Goal: Task Accomplishment & Management: Use online tool/utility

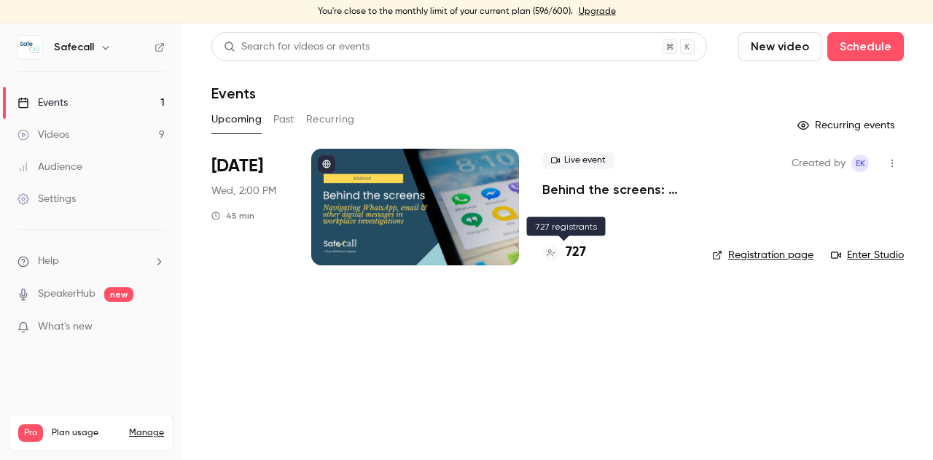
click at [572, 258] on h4 "727" at bounding box center [576, 253] width 20 height 20
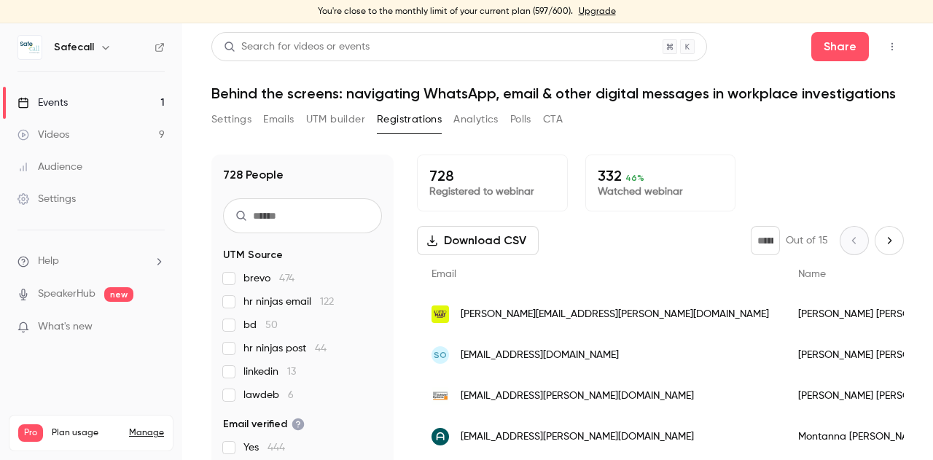
click at [57, 104] on div "Events" at bounding box center [42, 103] width 50 height 15
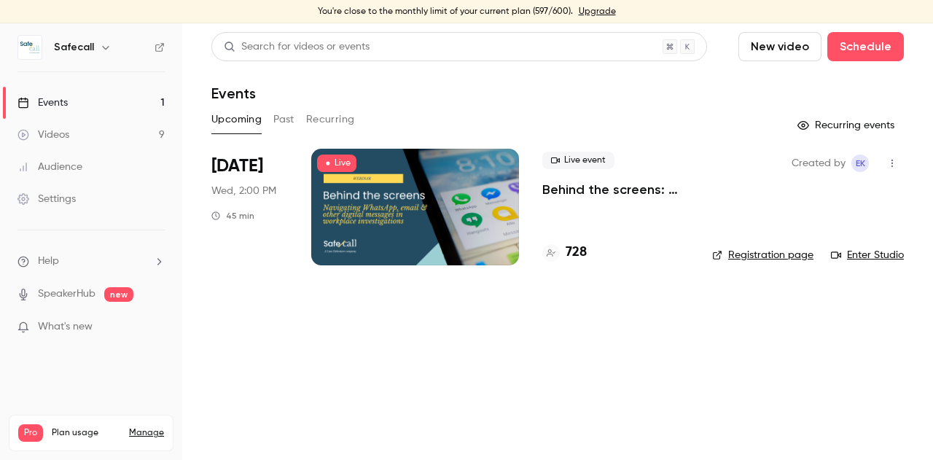
click at [593, 190] on p "Behind the screens: navigating WhatsApp, email & other digital messages in work…" at bounding box center [615, 189] width 147 height 17
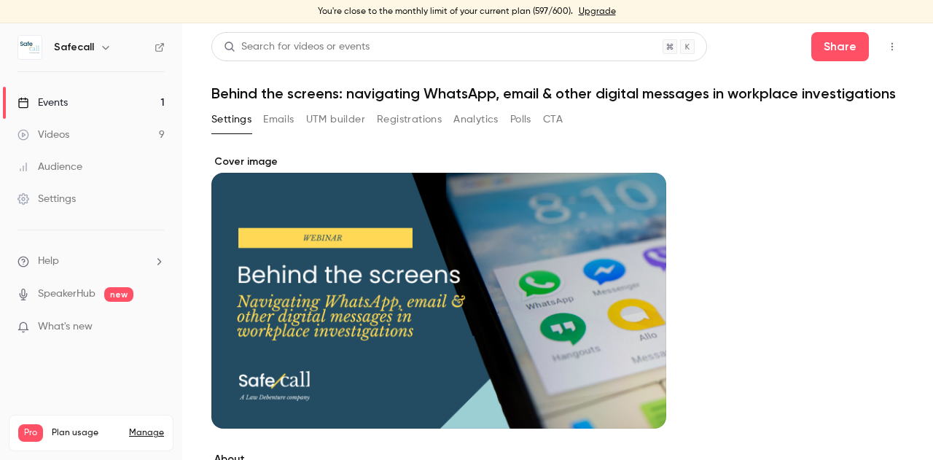
click at [463, 131] on button "Analytics" at bounding box center [475, 119] width 45 height 23
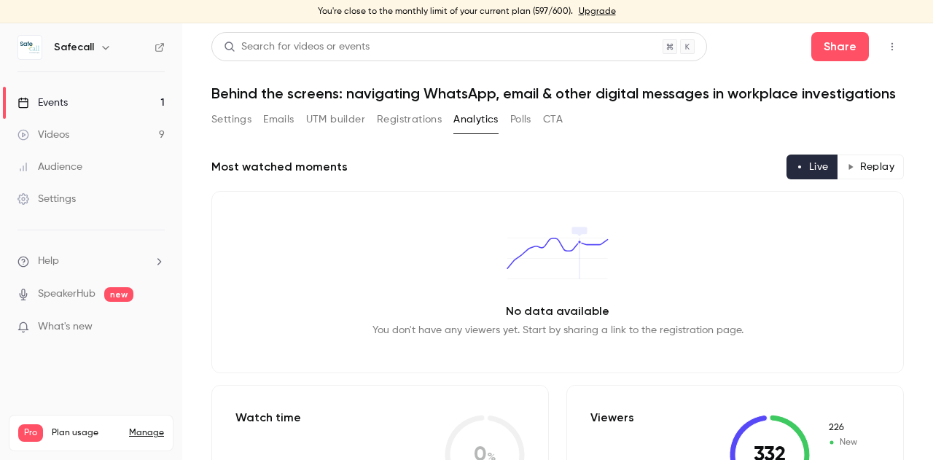
click at [422, 131] on button "Registrations" at bounding box center [409, 119] width 65 height 23
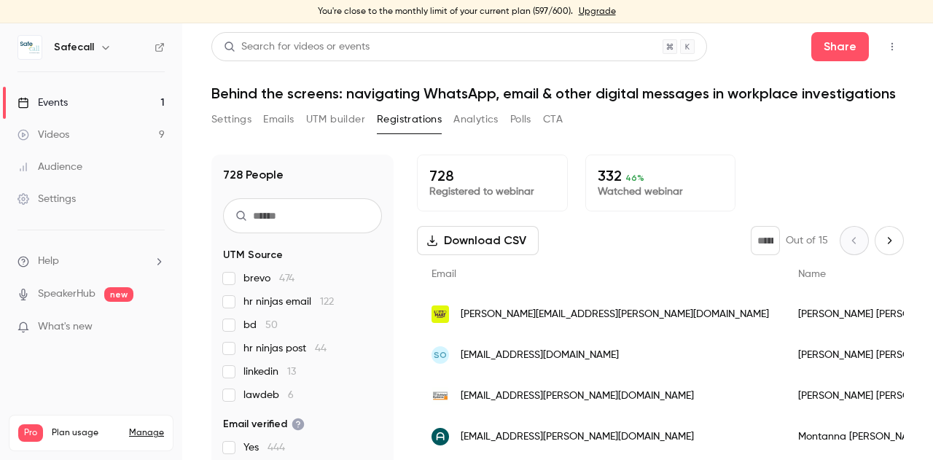
click at [65, 103] on div "Events" at bounding box center [42, 103] width 50 height 15
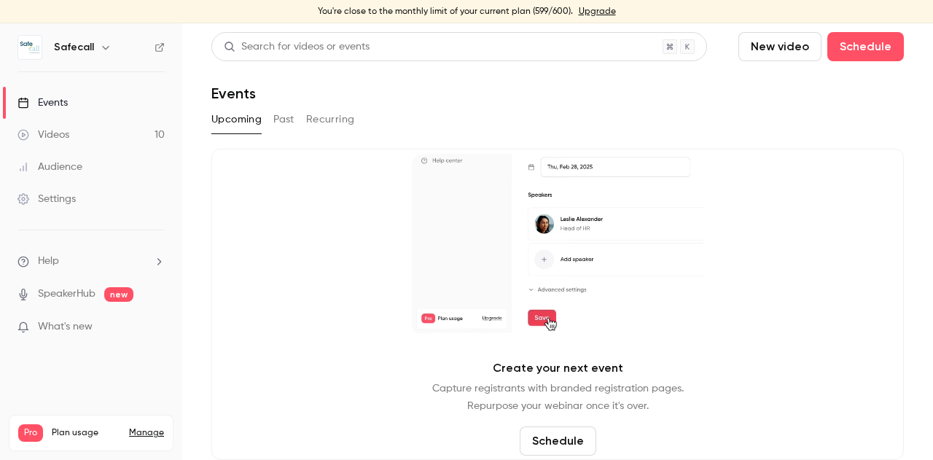
click at [278, 120] on button "Past" at bounding box center [283, 119] width 21 height 23
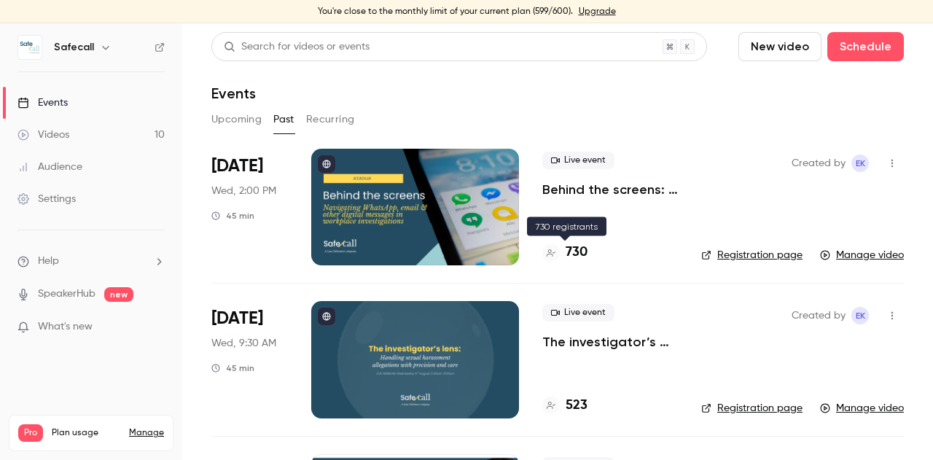
click at [572, 256] on h4 "730" at bounding box center [577, 253] width 22 height 20
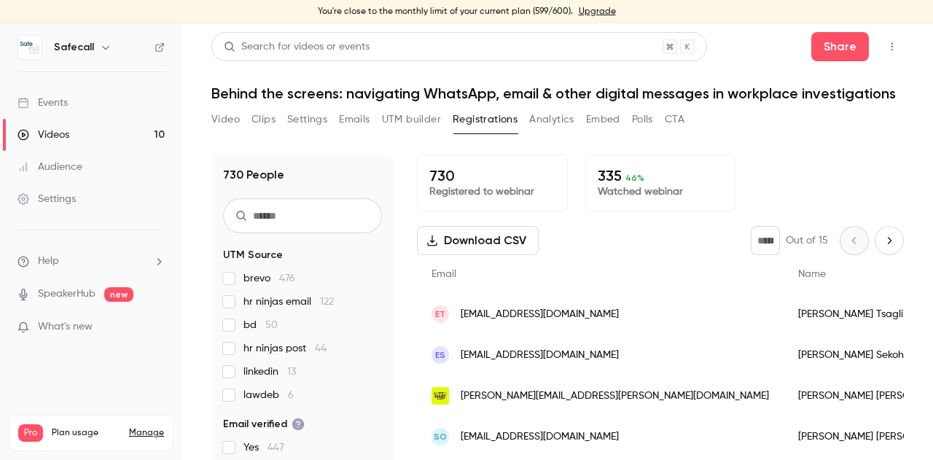
click at [547, 131] on button "Analytics" at bounding box center [551, 119] width 45 height 23
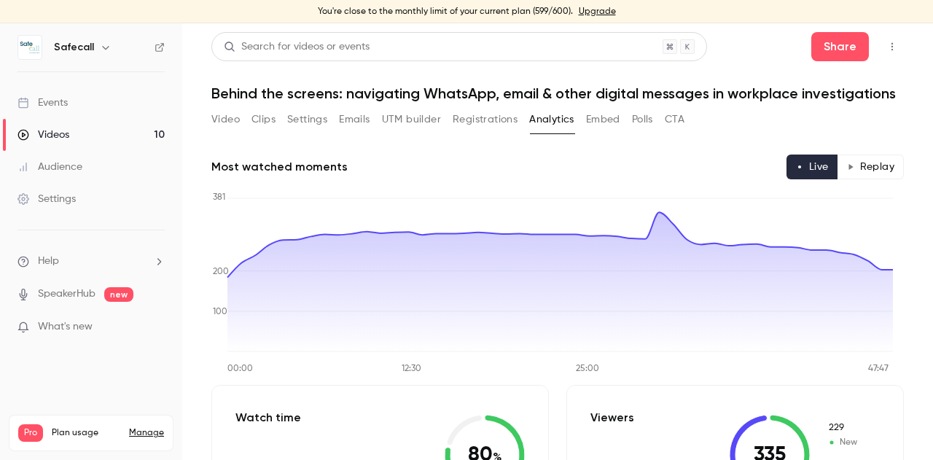
click at [643, 131] on button "Polls" at bounding box center [642, 119] width 21 height 23
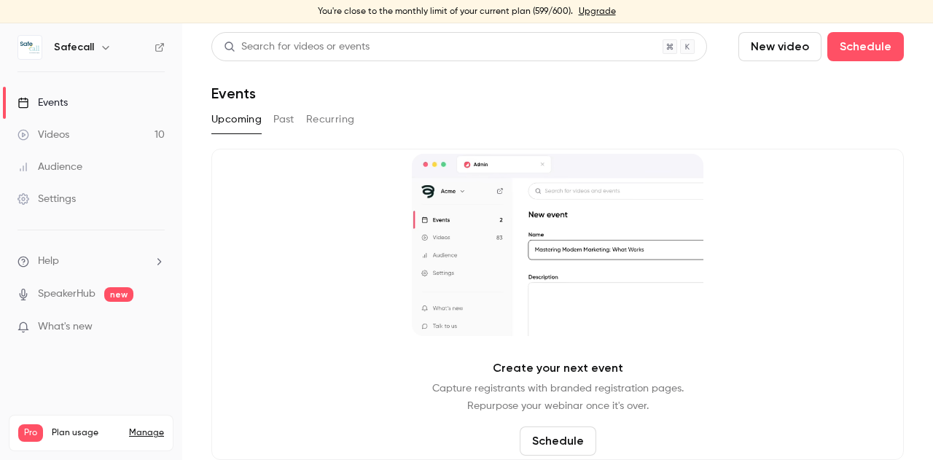
click at [283, 122] on button "Past" at bounding box center [283, 119] width 21 height 23
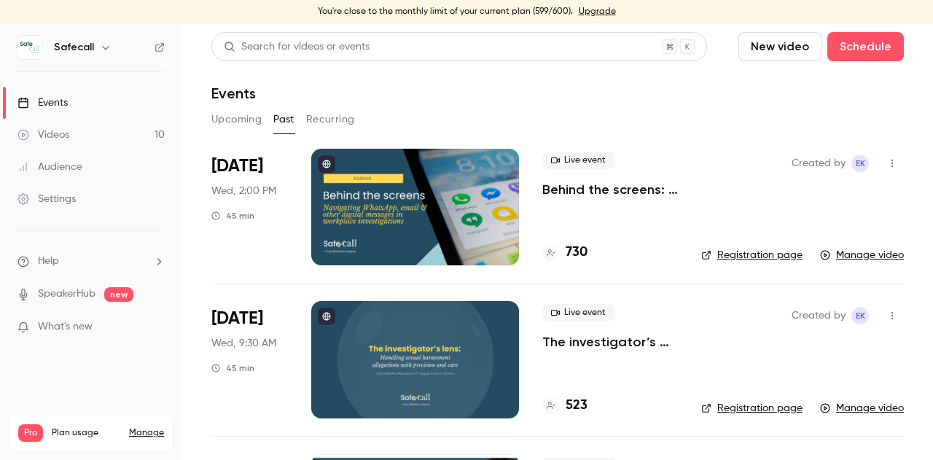
click at [747, 256] on link "Registration page" at bounding box center [751, 255] width 101 height 15
click at [579, 254] on h4 "730" at bounding box center [577, 253] width 22 height 20
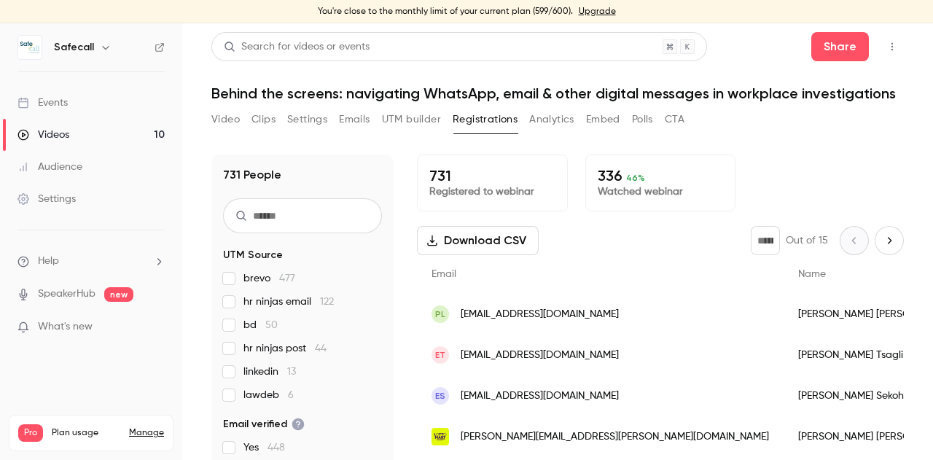
click at [230, 131] on button "Video" at bounding box center [225, 119] width 28 height 23
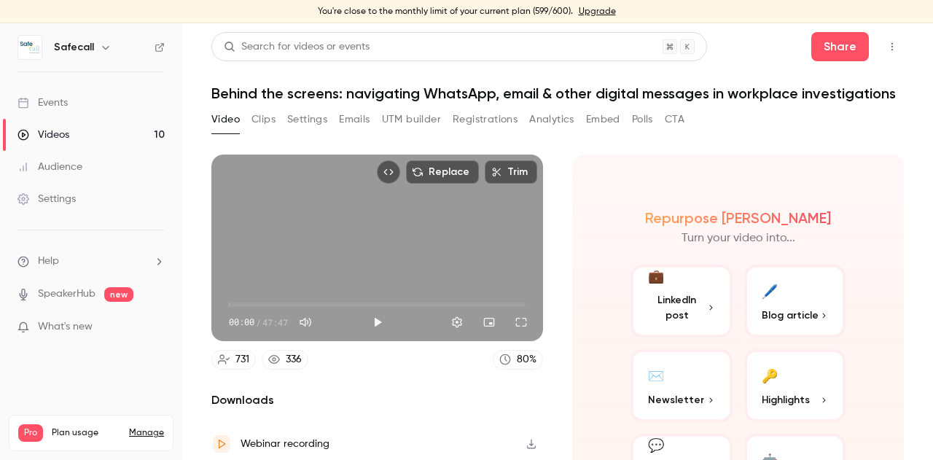
click at [554, 131] on button "Analytics" at bounding box center [551, 119] width 45 height 23
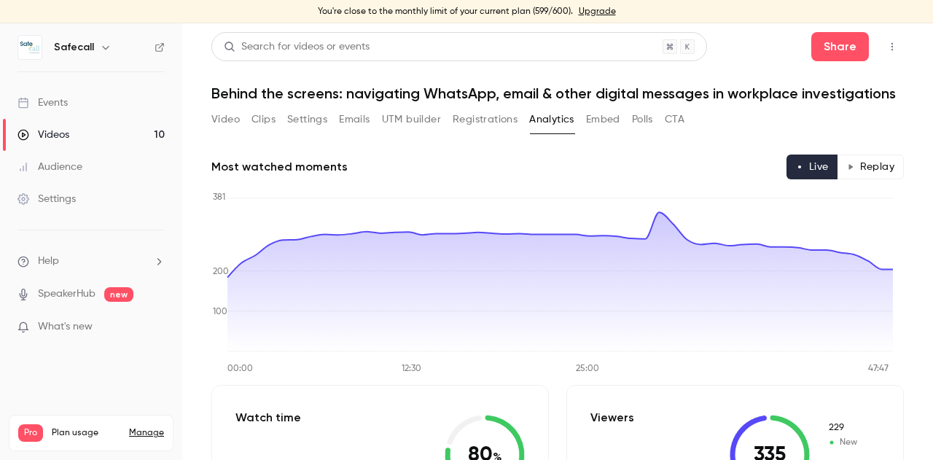
click at [222, 131] on button "Video" at bounding box center [225, 119] width 28 height 23
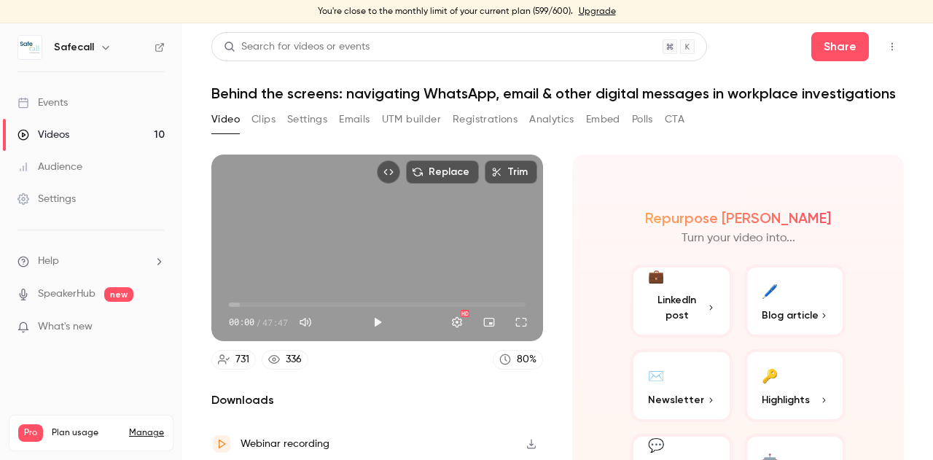
click at [566, 131] on button "Analytics" at bounding box center [551, 119] width 45 height 23
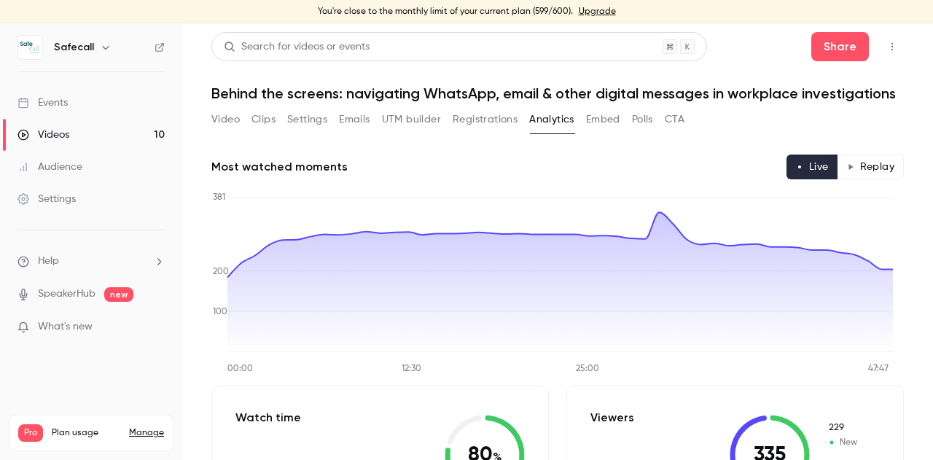
click at [677, 131] on button "CTA" at bounding box center [675, 119] width 20 height 23
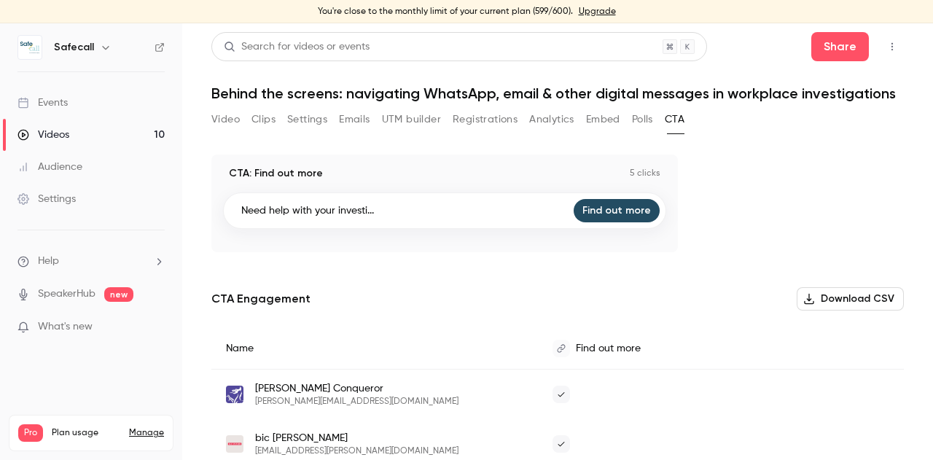
click at [648, 131] on button "Polls" at bounding box center [642, 119] width 21 height 23
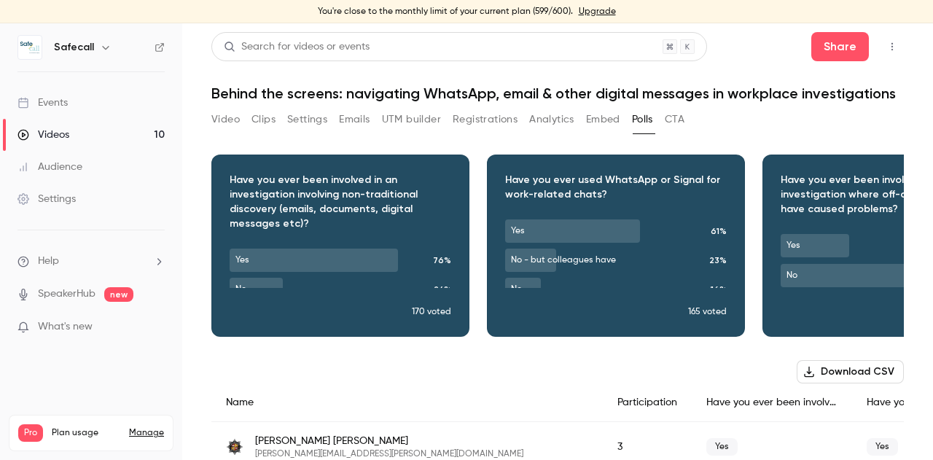
click at [257, 131] on button "Clips" at bounding box center [264, 119] width 24 height 23
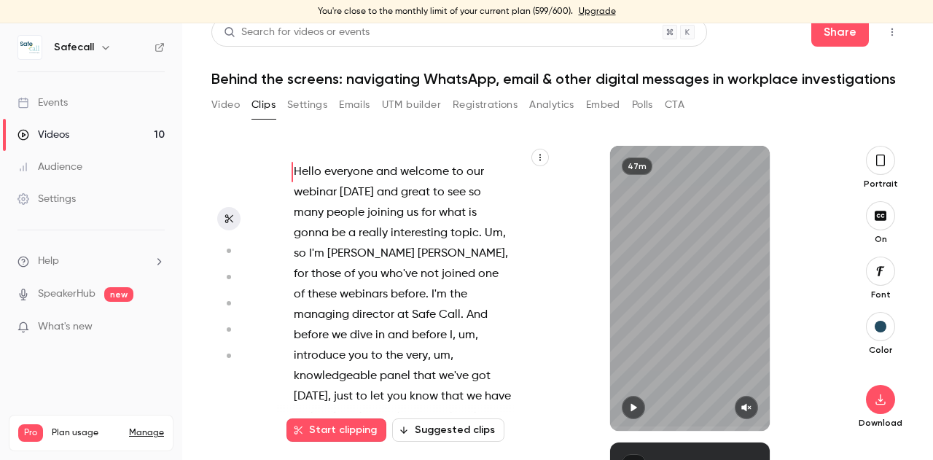
scroll to position [41, 0]
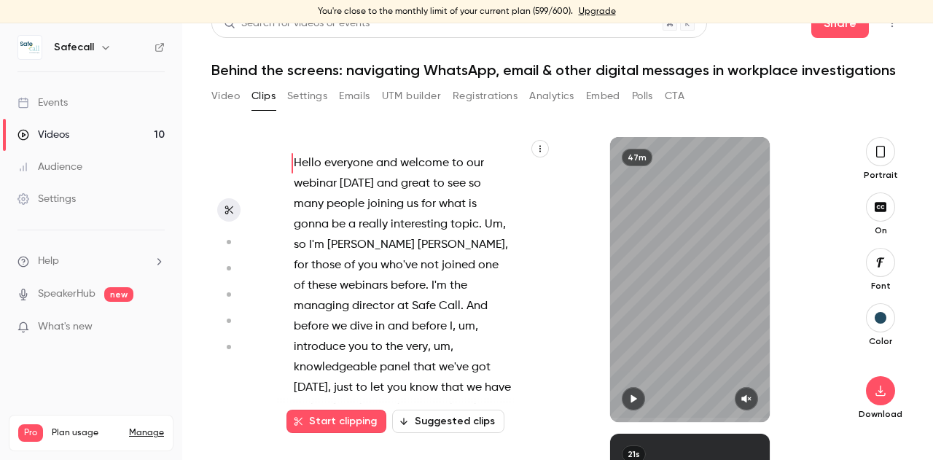
click at [414, 414] on button "Suggested clips" at bounding box center [448, 421] width 112 height 23
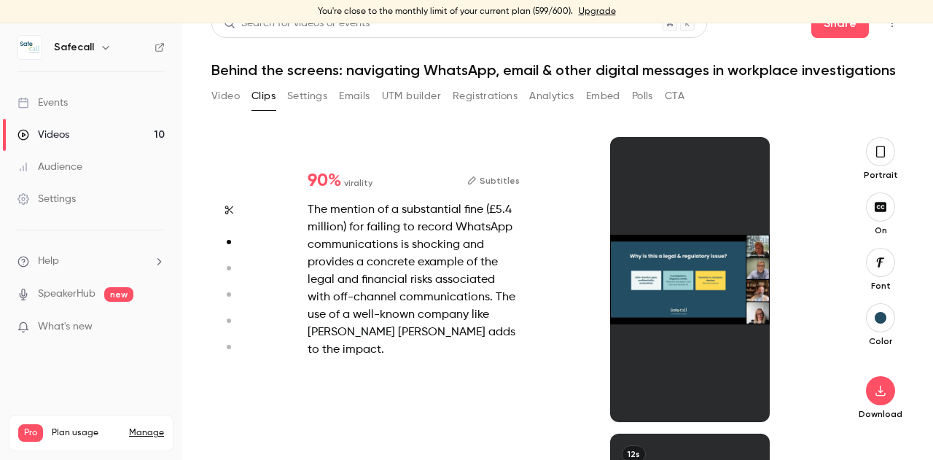
scroll to position [297, 0]
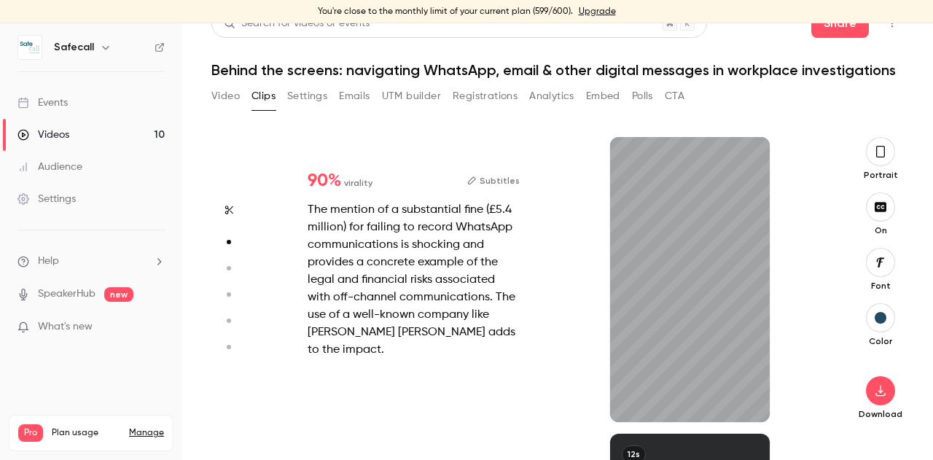
click at [230, 268] on circle "button" at bounding box center [229, 268] width 4 height 4
type input "*"
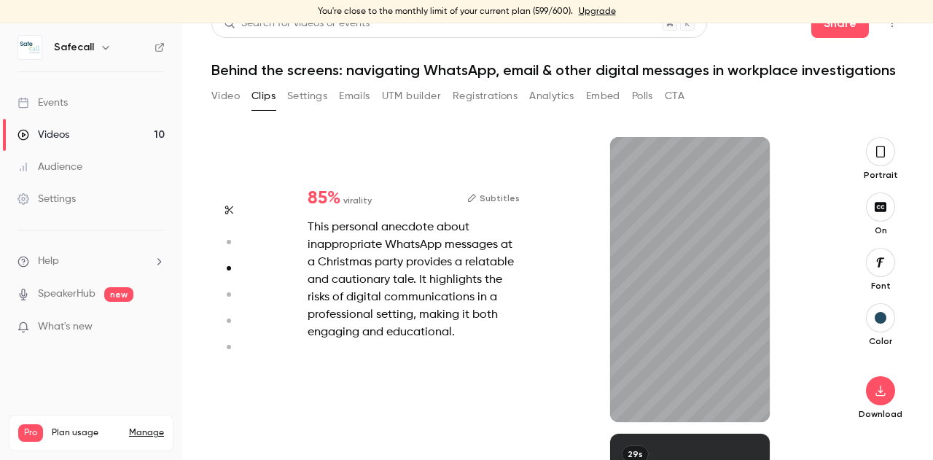
scroll to position [593, 0]
click at [228, 289] on button "button" at bounding box center [228, 294] width 23 height 23
type input "*"
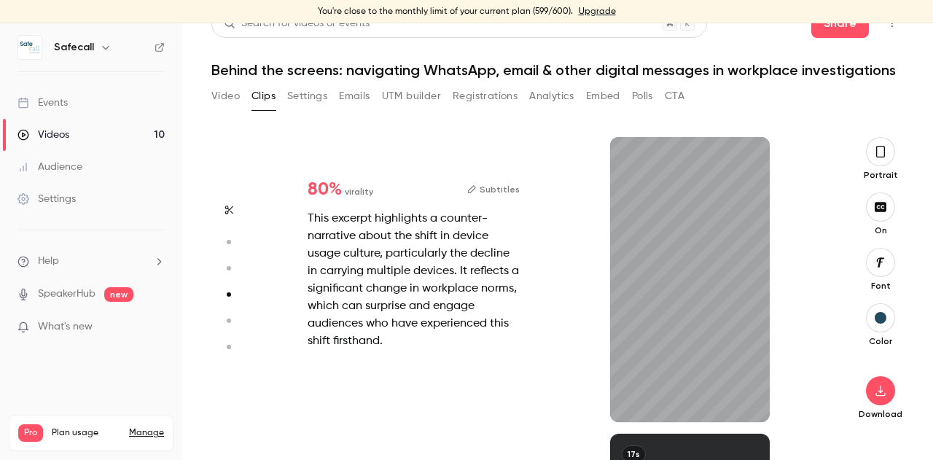
scroll to position [890, 0]
click at [227, 321] on circle "button" at bounding box center [229, 321] width 4 height 4
type input "*"
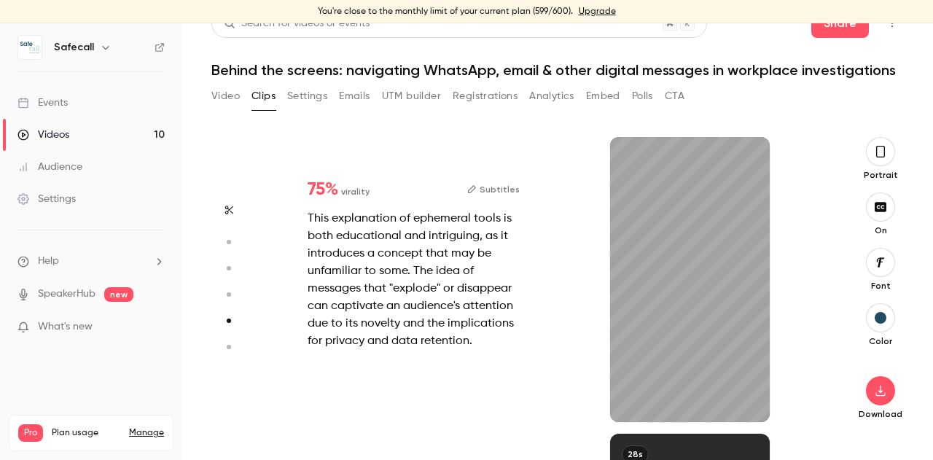
scroll to position [1187, 0]
click at [227, 341] on button "button" at bounding box center [228, 346] width 23 height 23
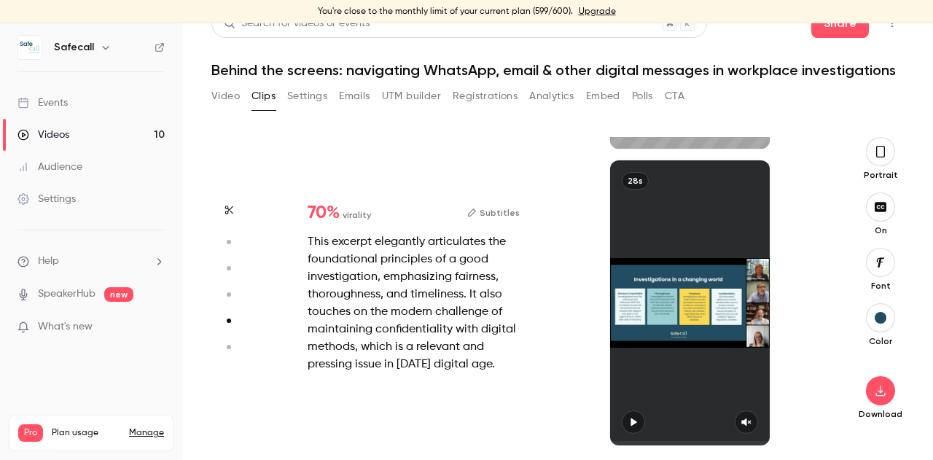
type input "*"
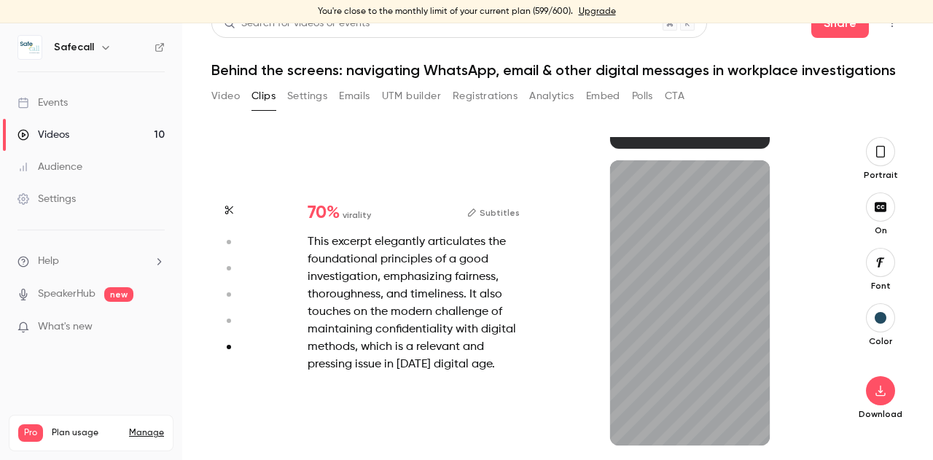
type input "***"
click at [487, 93] on button "Registrations" at bounding box center [485, 96] width 65 height 23
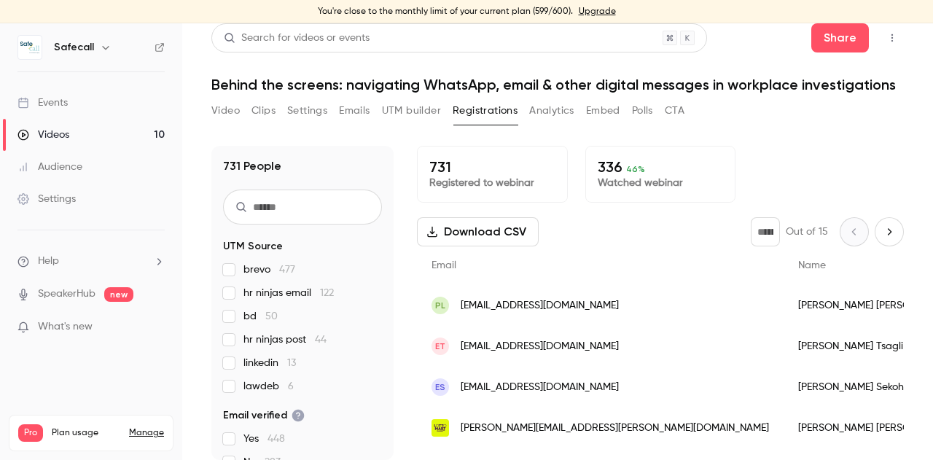
click at [459, 229] on button "Download CSV" at bounding box center [478, 231] width 122 height 29
click at [644, 111] on button "Polls" at bounding box center [642, 110] width 21 height 23
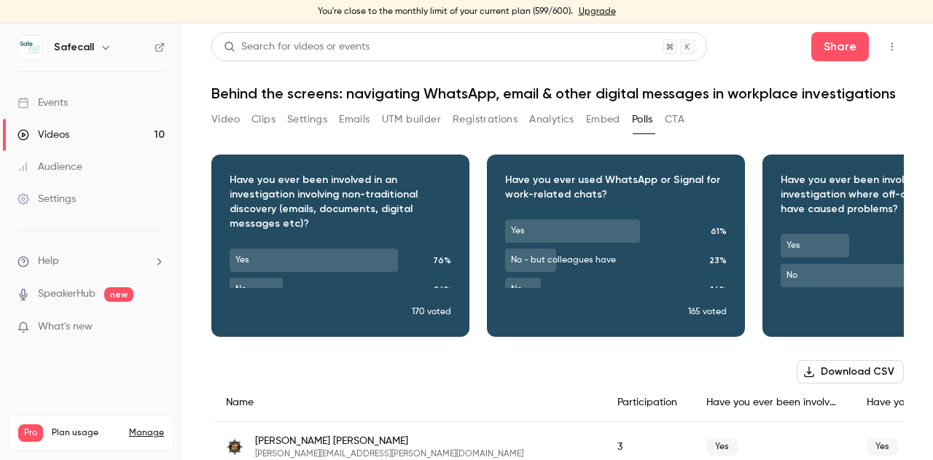
click at [822, 383] on button "Download CSV" at bounding box center [850, 371] width 107 height 23
click at [802, 261] on div "Download image" at bounding box center [891, 245] width 257 height 181
